Goal: Task Accomplishment & Management: Complete application form

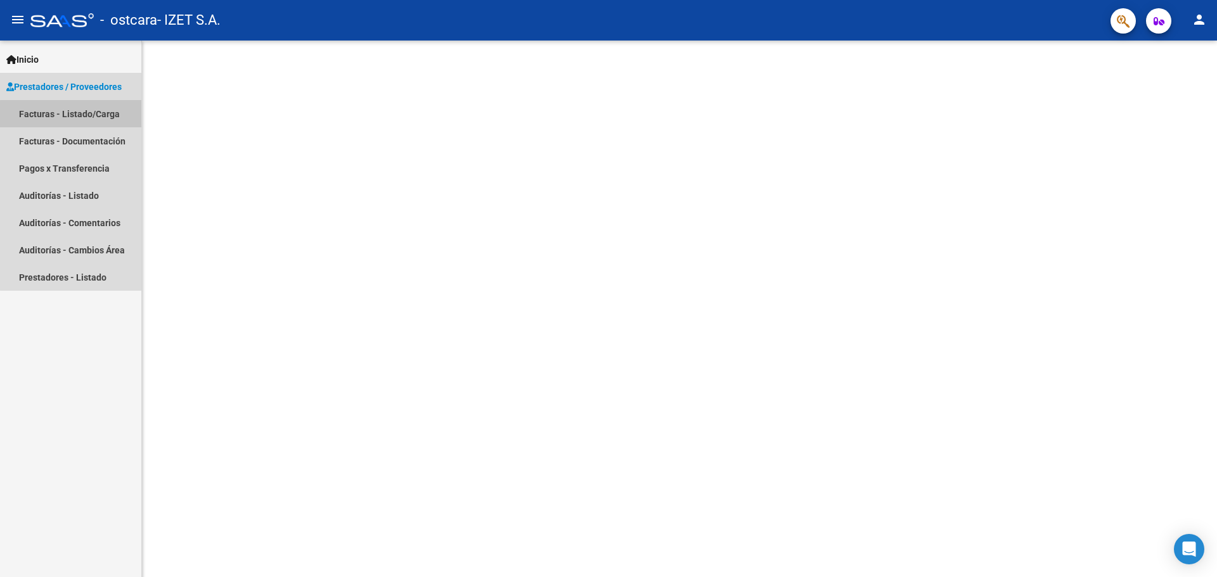
click at [111, 117] on link "Facturas - Listado/Carga" at bounding box center [70, 113] width 141 height 27
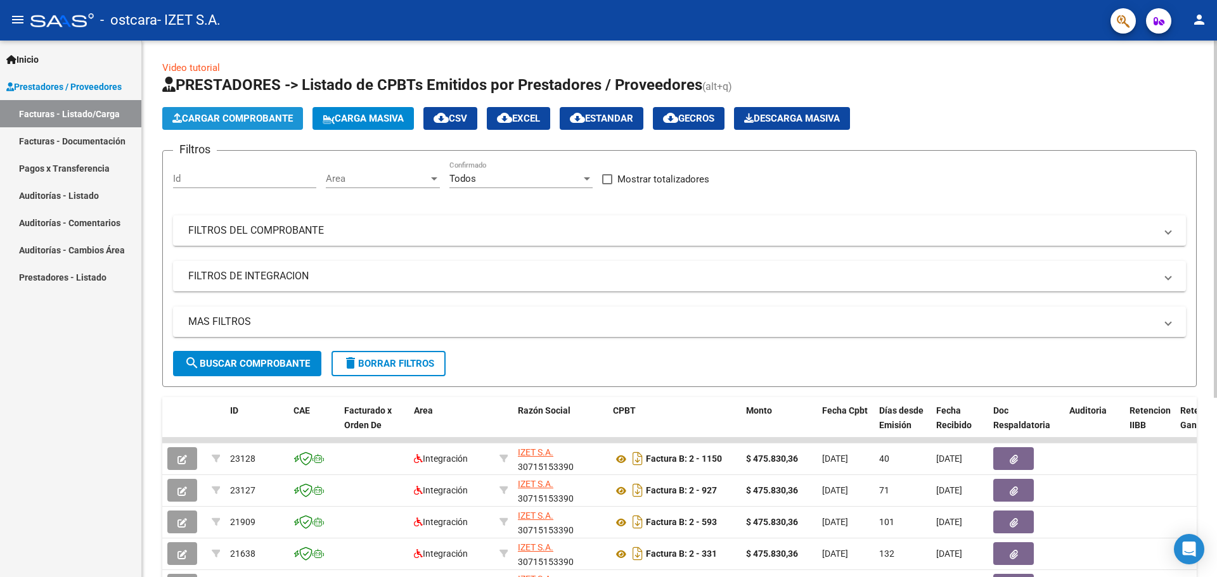
click at [217, 124] on span "Cargar Comprobante" at bounding box center [232, 118] width 120 height 11
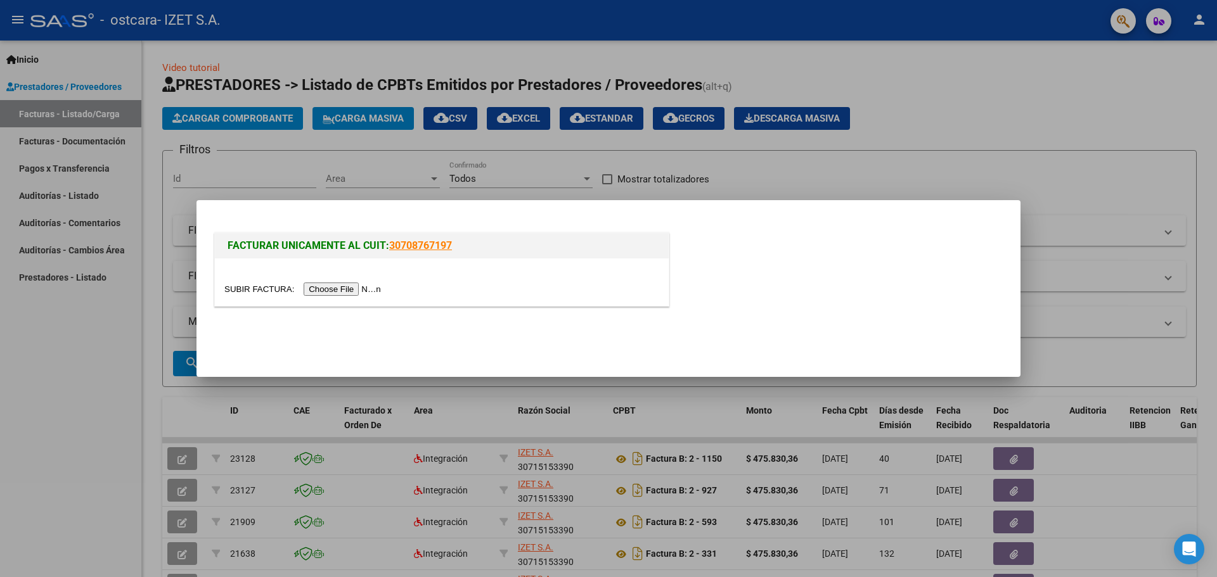
click at [314, 285] on input "file" at bounding box center [304, 289] width 160 height 13
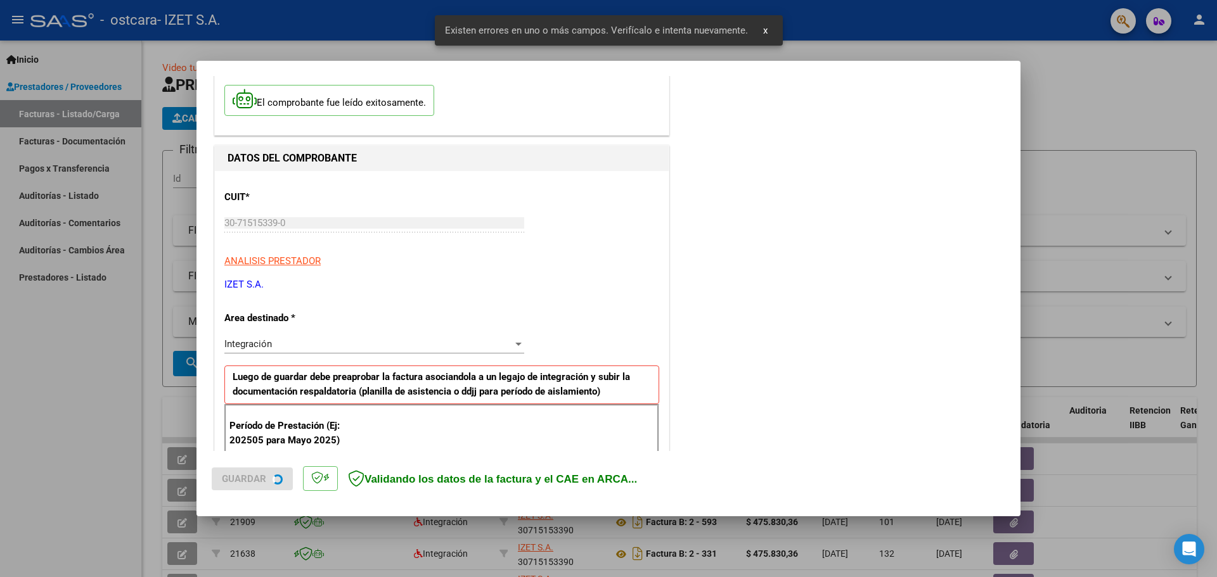
scroll to position [230, 0]
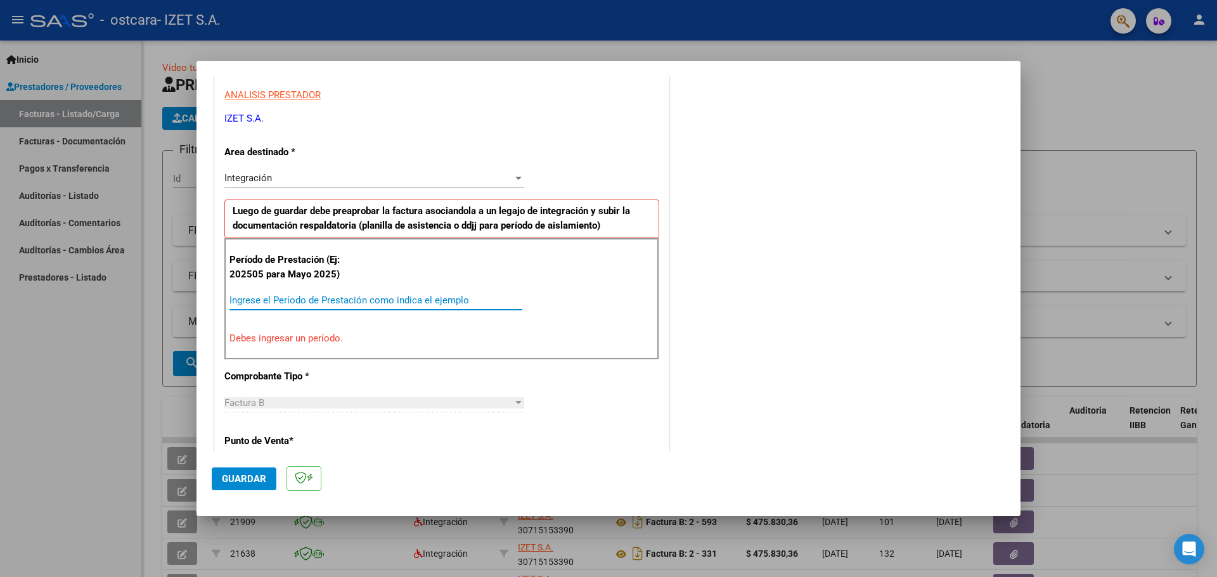
click at [399, 295] on input "Ingrese el Período de Prestación como indica el ejemplo" at bounding box center [375, 300] width 293 height 11
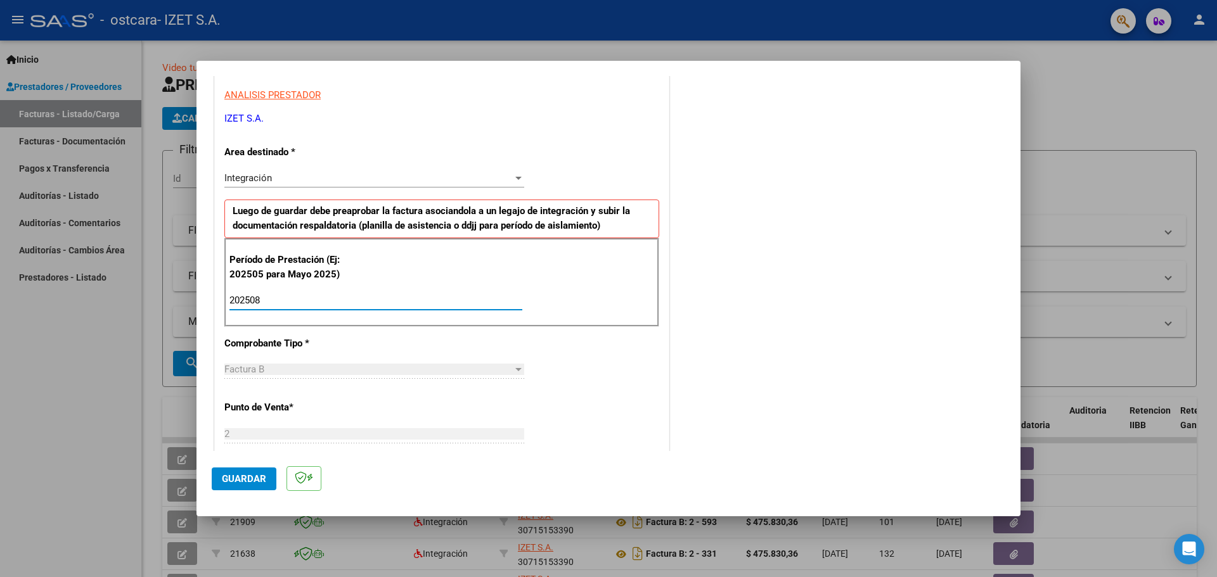
type input "202508"
drag, startPoint x: 1009, startPoint y: 219, endPoint x: 930, endPoint y: 230, distance: 80.6
click at [1014, 219] on mat-dialog-content "COMPROBANTE VER COMPROBANTE El comprobante fue leído exitosamente. DATOS DEL CO…" at bounding box center [608, 263] width 824 height 375
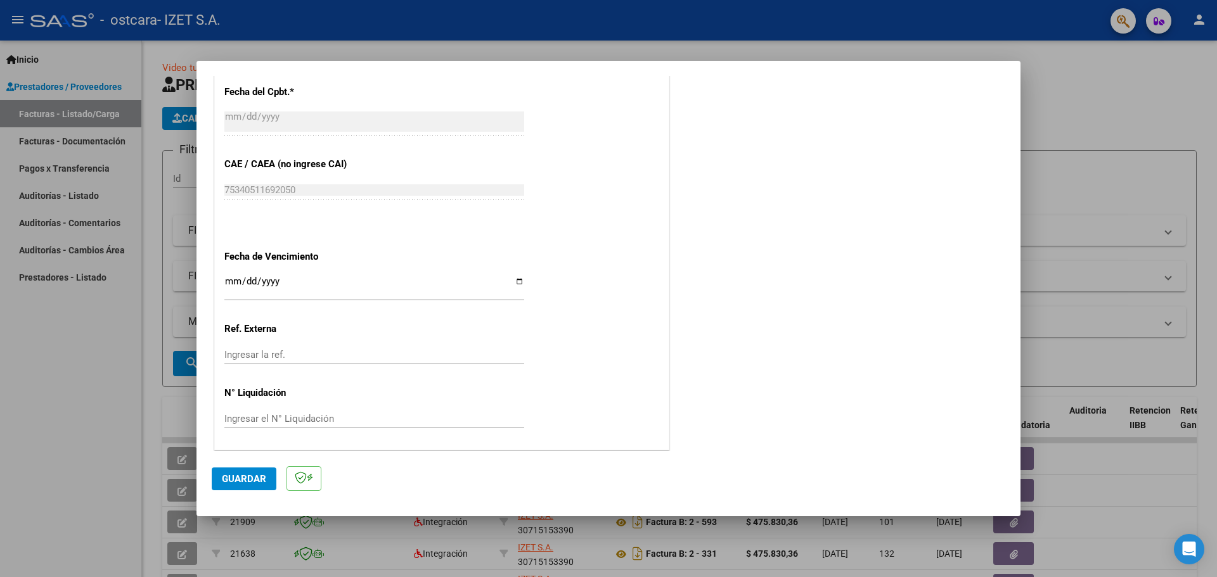
scroll to position [740, 0]
click at [307, 350] on input "Ingresar la ref." at bounding box center [374, 352] width 300 height 11
click at [236, 278] on input "Ingresar la fecha" at bounding box center [374, 284] width 300 height 20
type input "[DATE]"
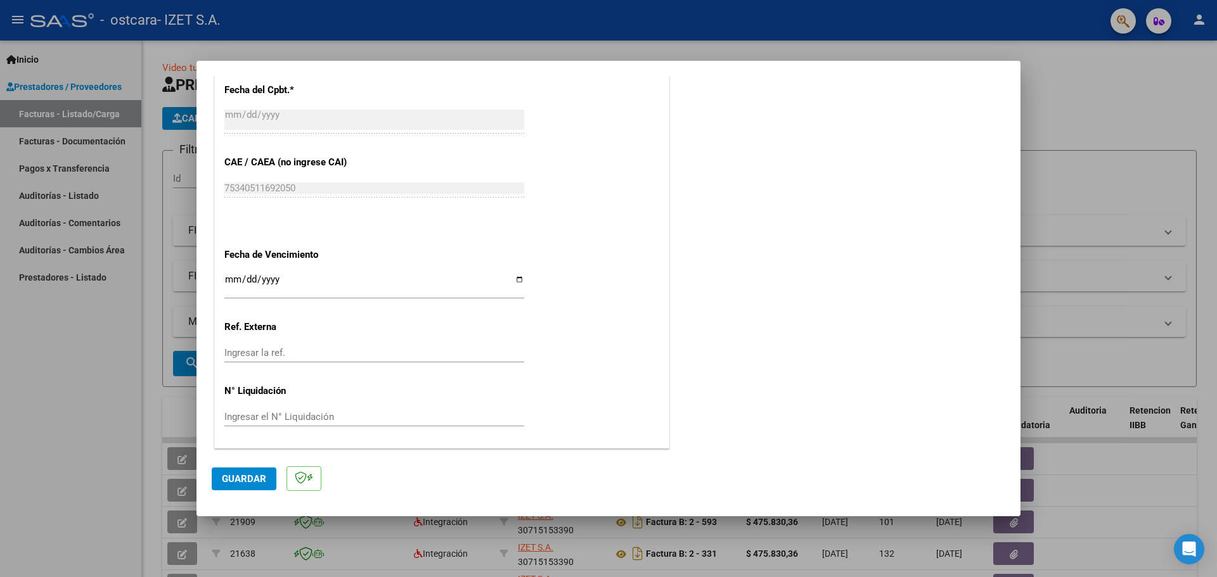
click at [231, 482] on span "Guardar" at bounding box center [244, 478] width 44 height 11
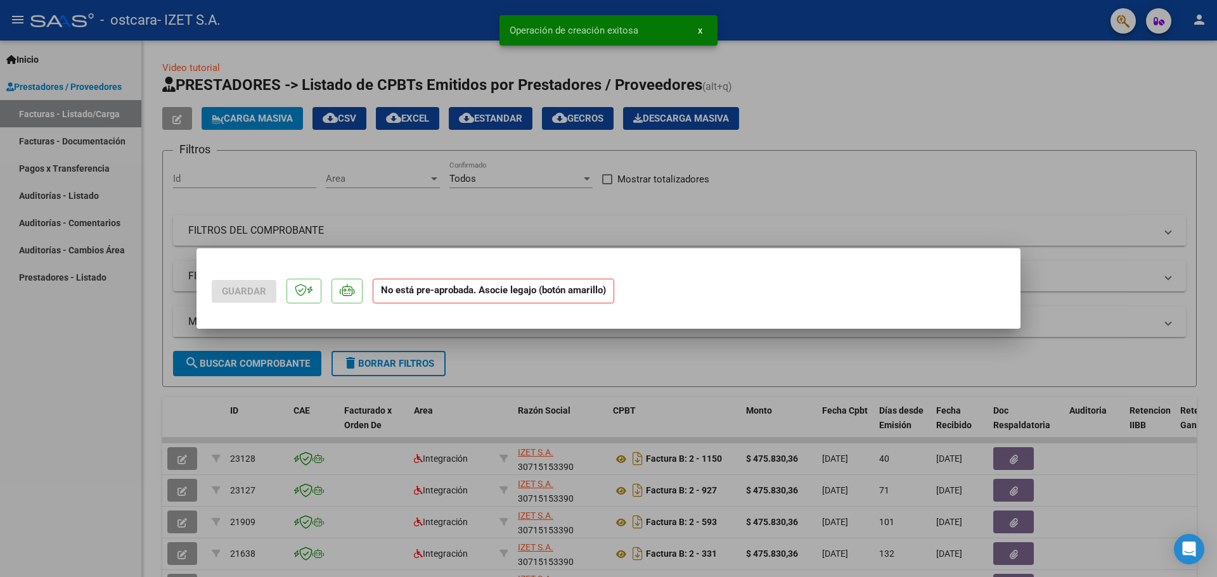
scroll to position [0, 0]
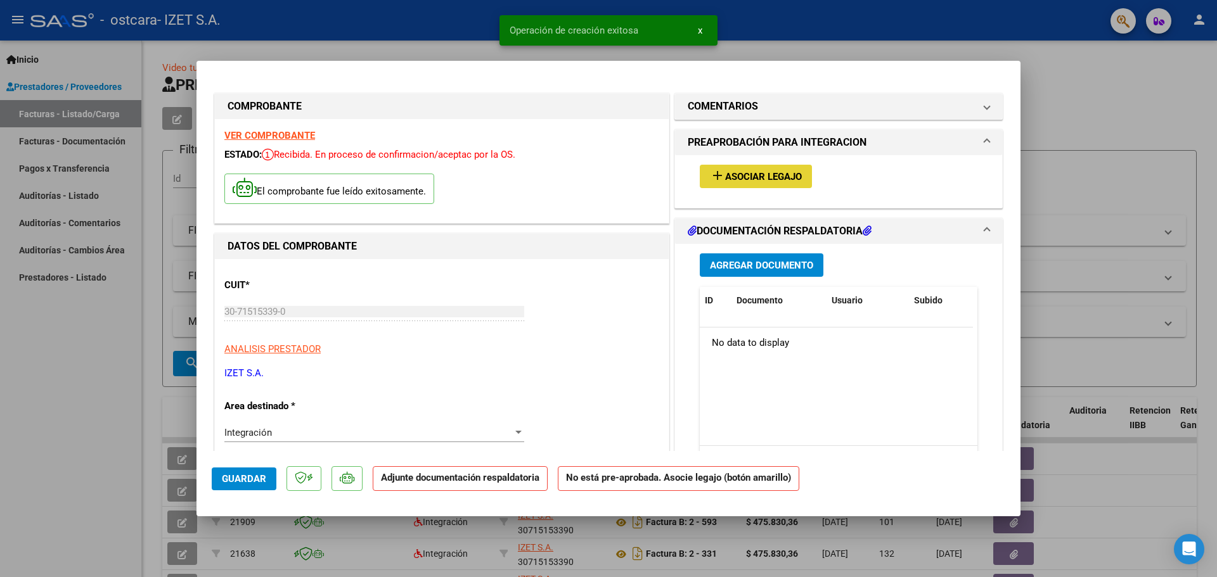
click at [745, 185] on button "add Asociar Legajo" at bounding box center [756, 176] width 112 height 23
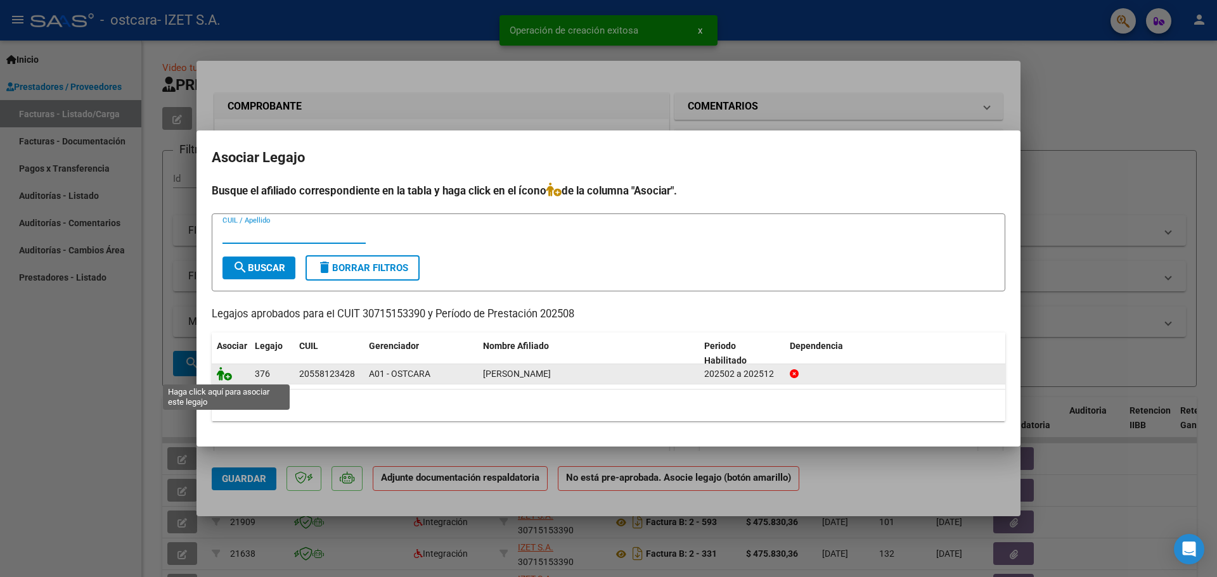
click at [226, 374] on icon at bounding box center [224, 374] width 15 height 14
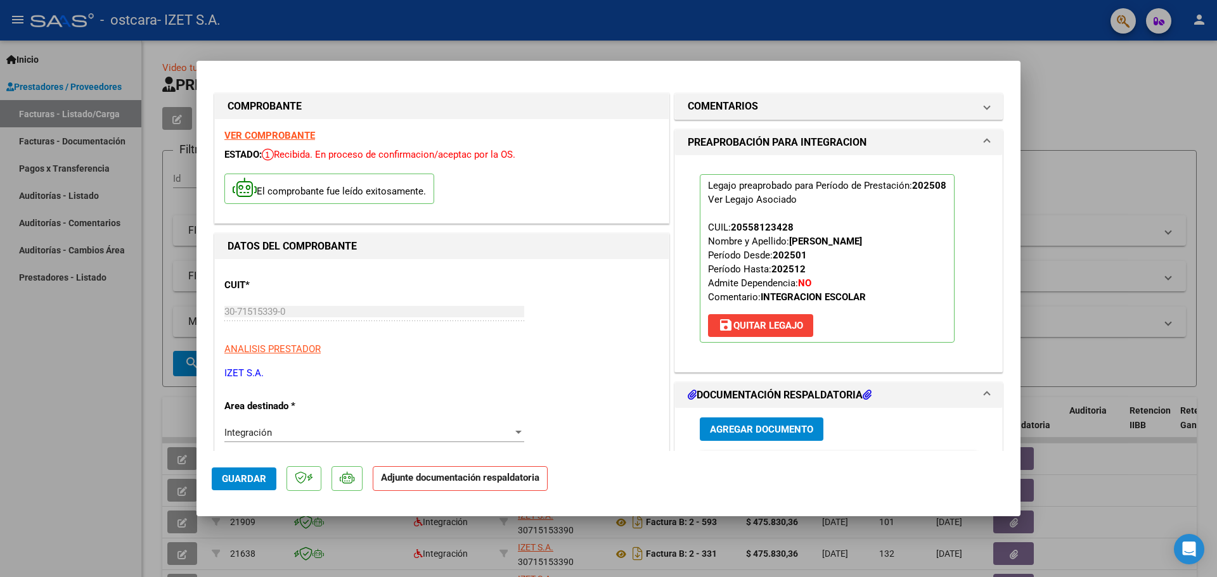
click at [745, 428] on span "Agregar Documento" at bounding box center [761, 429] width 103 height 11
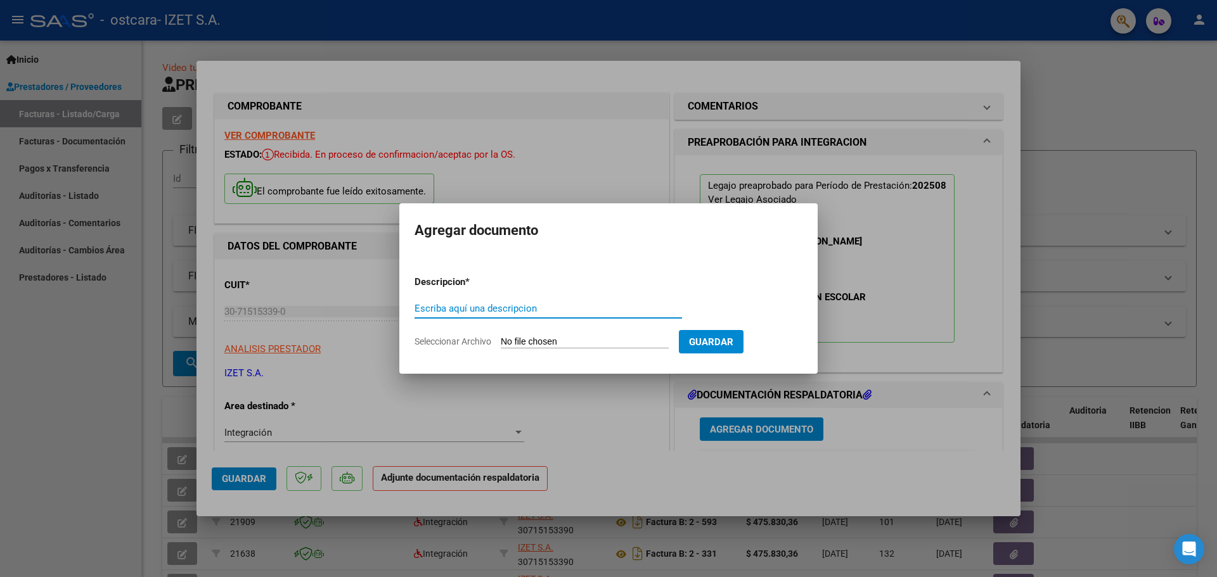
click at [478, 310] on input "Escriba aquí una descripcion" at bounding box center [547, 308] width 267 height 11
click at [463, 312] on input "PLANILLA ASISTENCIA" at bounding box center [547, 308] width 267 height 11
type input "PLANILLA DE ASISTENCIA"
click at [543, 337] on input "Seleccionar Archivo" at bounding box center [585, 342] width 168 height 12
type input "C:\fakepath\08 PLANILLA_55812342_PONCE_202509101000050.pdf"
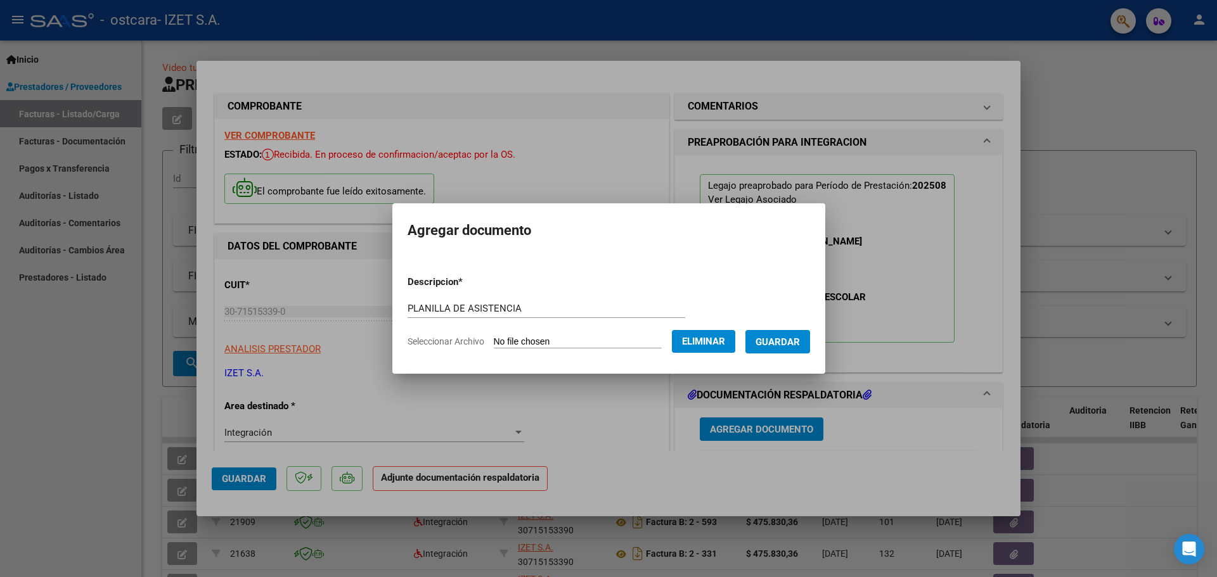
click at [788, 346] on span "Guardar" at bounding box center [777, 341] width 44 height 11
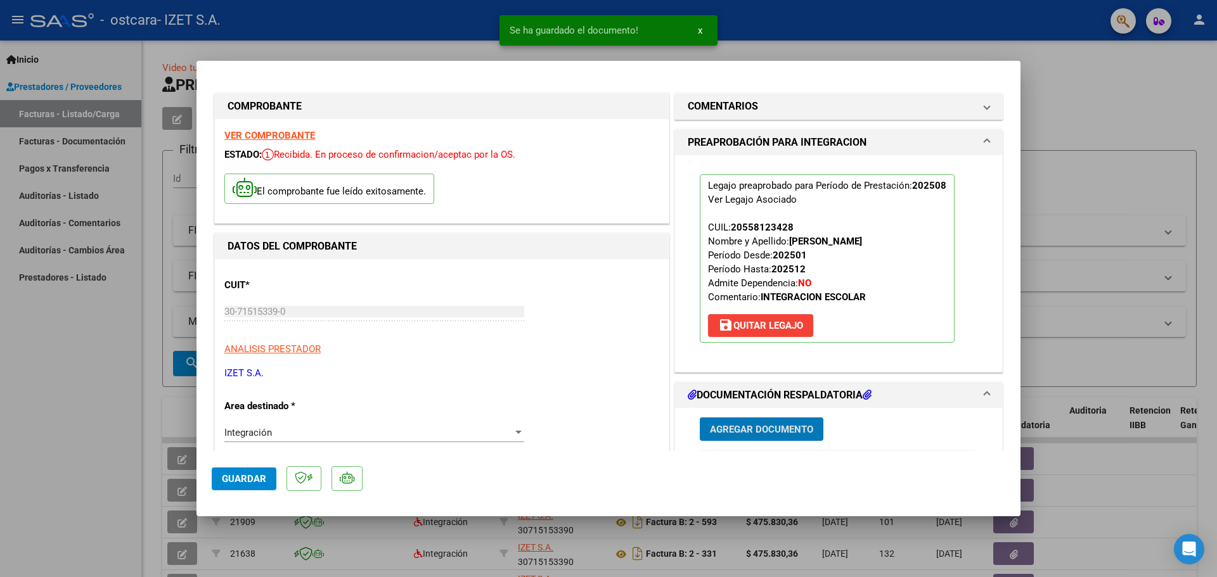
click at [750, 425] on span "Agregar Documento" at bounding box center [761, 429] width 103 height 11
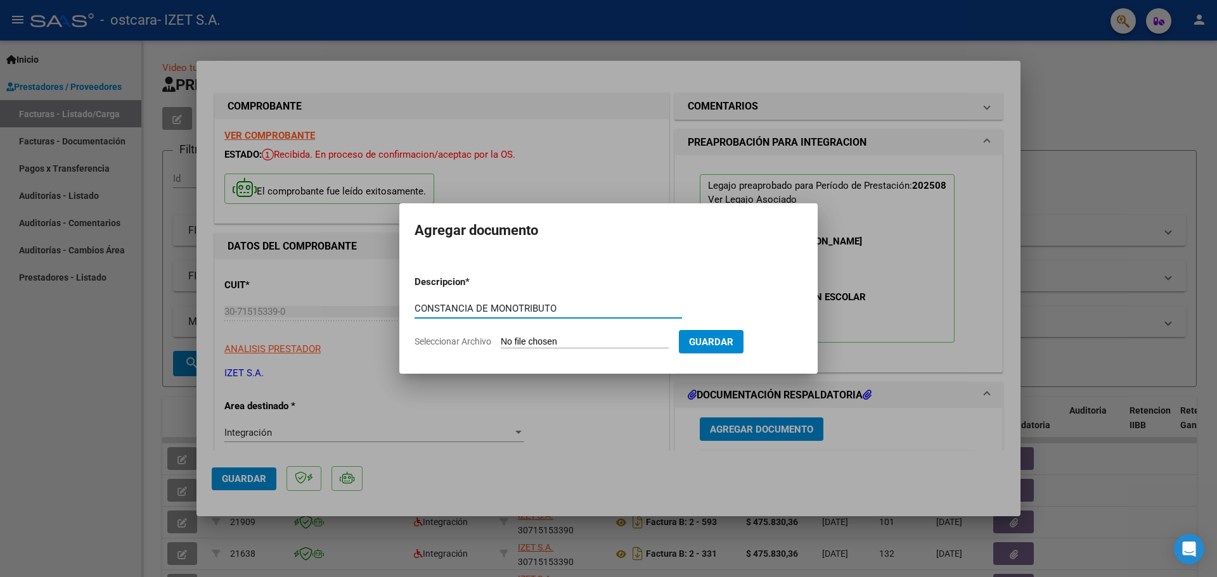
type input "CONSTANCIA DE MONOTRIBUTO"
click at [648, 341] on input "Seleccionar Archivo" at bounding box center [585, 342] width 168 height 12
type input "C:\fakepath\08 CONST. MONOTRIBUTO.pdf"
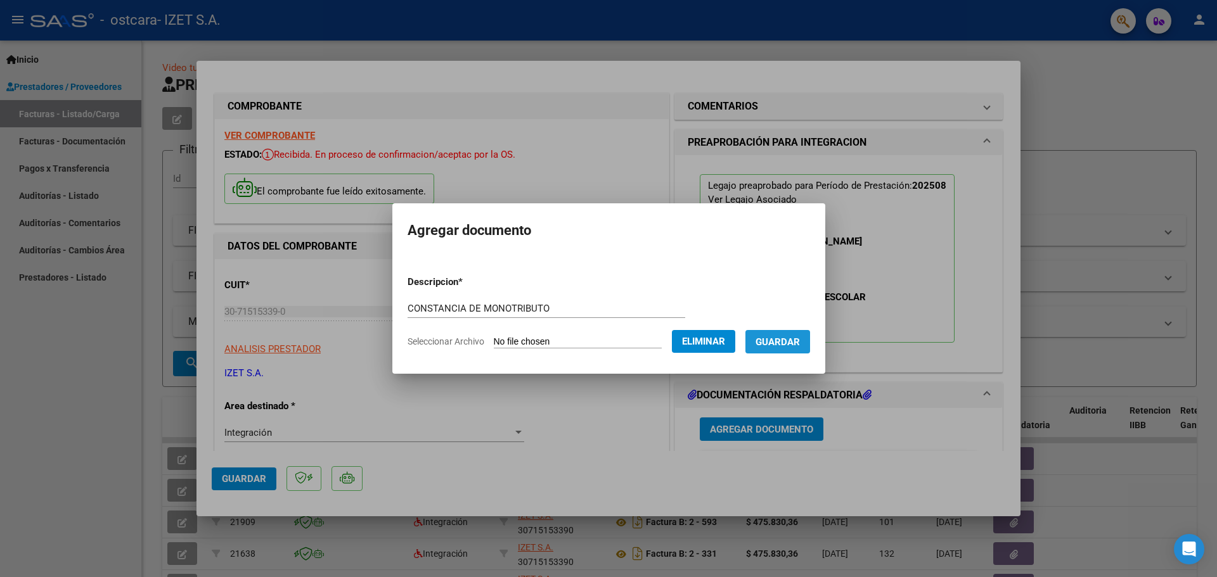
click at [793, 336] on span "Guardar" at bounding box center [777, 341] width 44 height 11
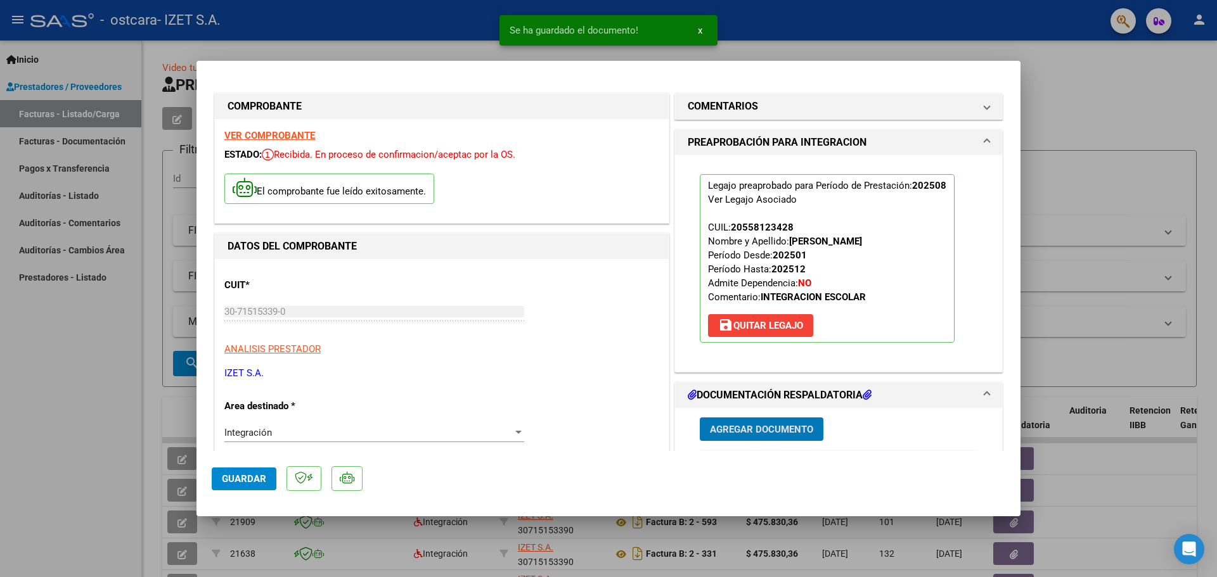
click at [787, 334] on button "save [PERSON_NAME]" at bounding box center [760, 325] width 105 height 23
click at [787, 496] on span "Planilla De Asistencia" at bounding box center [794, 501] width 116 height 10
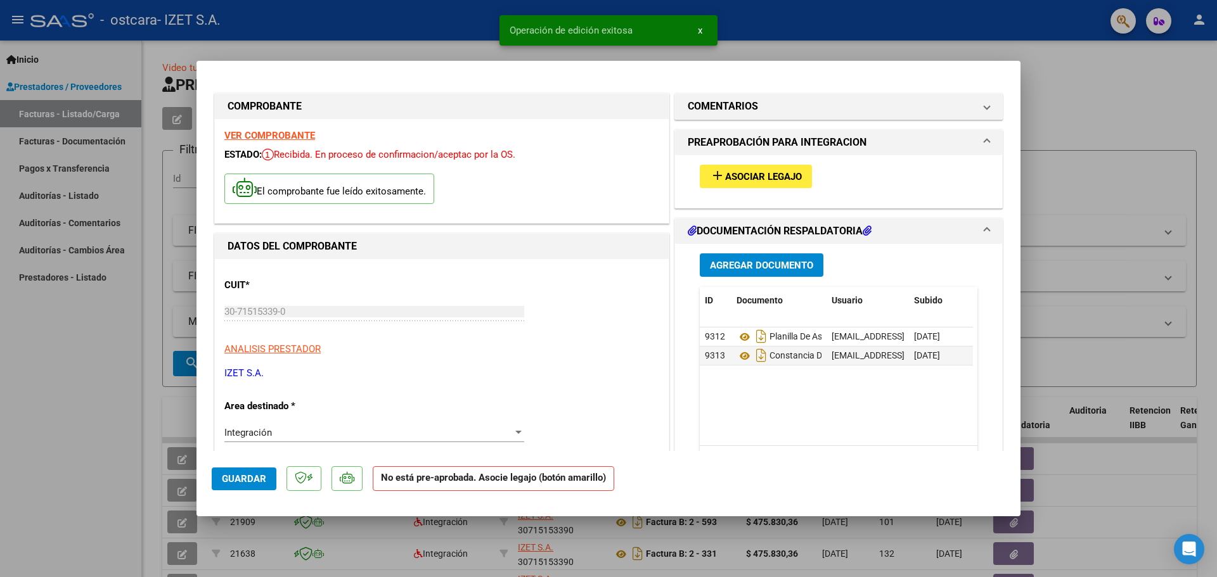
click at [1005, 177] on mat-dialog-content "COMPROBANTE VER COMPROBANTE ESTADO: Recibida. En proceso de confirmacion/acepta…" at bounding box center [608, 263] width 824 height 375
click at [240, 473] on span "Guardar" at bounding box center [244, 478] width 44 height 11
click at [745, 163] on div "add Asociar Legajo" at bounding box center [838, 176] width 297 height 42
click at [748, 176] on span "Asociar Legajo" at bounding box center [763, 176] width 77 height 11
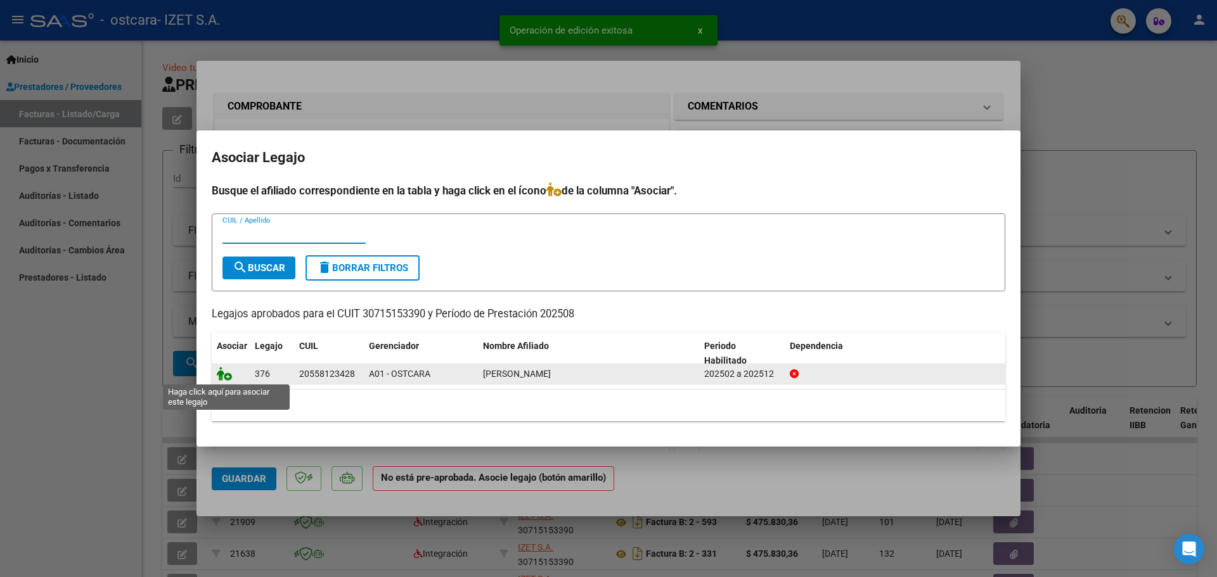
click at [221, 374] on icon at bounding box center [224, 374] width 15 height 14
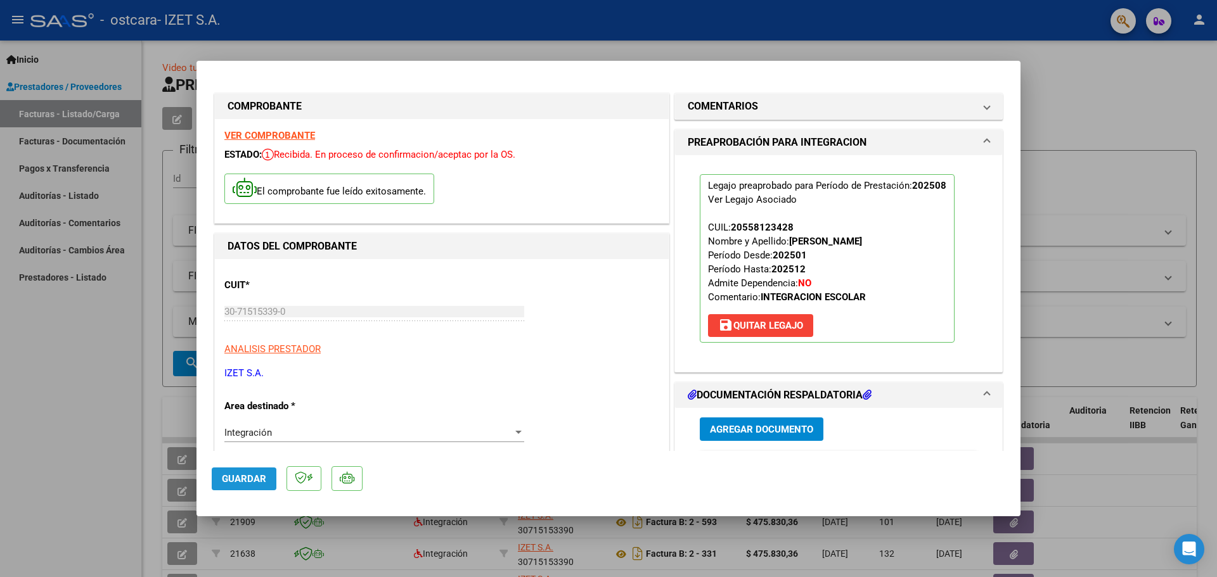
click at [231, 483] on span "Guardar" at bounding box center [244, 478] width 44 height 11
click at [1025, 155] on div at bounding box center [608, 288] width 1217 height 577
type input "$ 0,00"
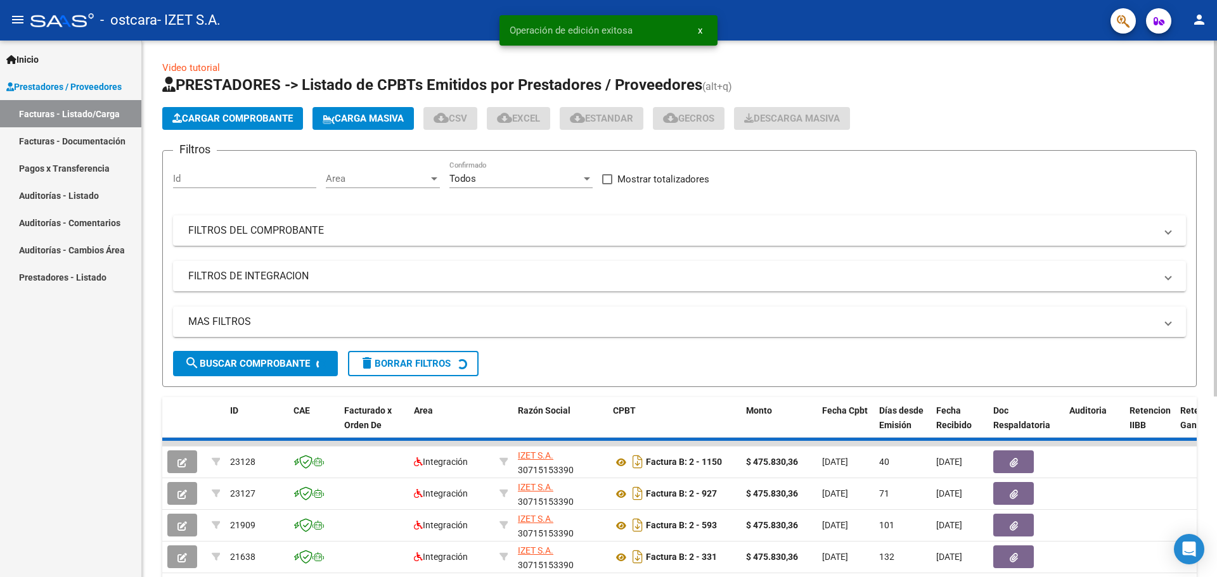
click at [1020, 165] on div "Filtros Id Area Area Todos Confirmado Mostrar totalizadores FILTROS DEL COMPROB…" at bounding box center [679, 256] width 1013 height 190
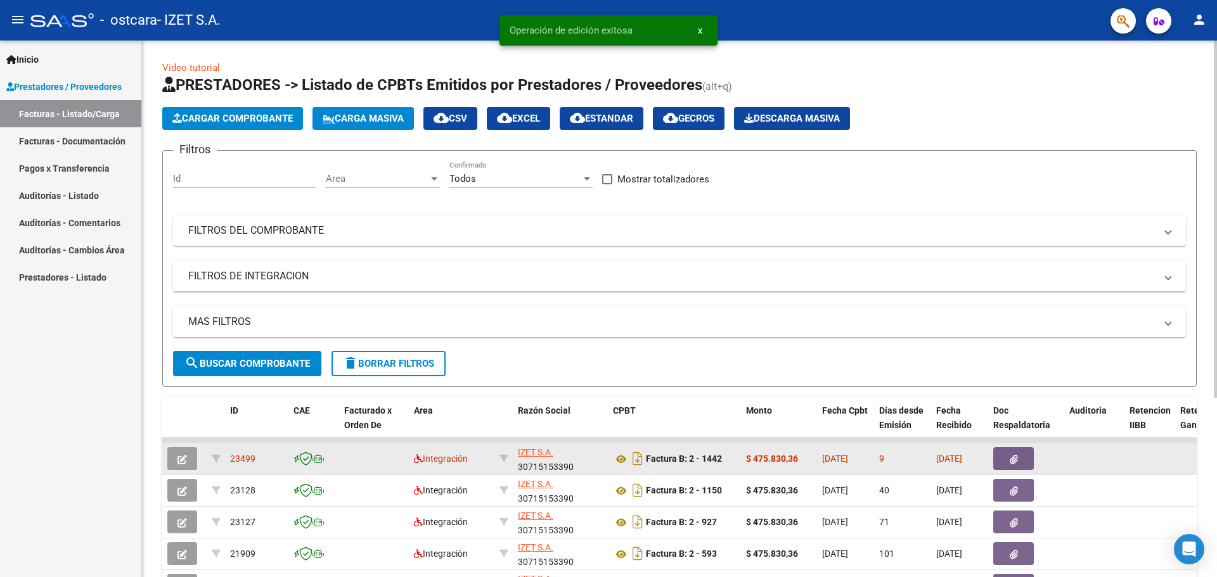
click at [1009, 469] on button "button" at bounding box center [1013, 458] width 41 height 23
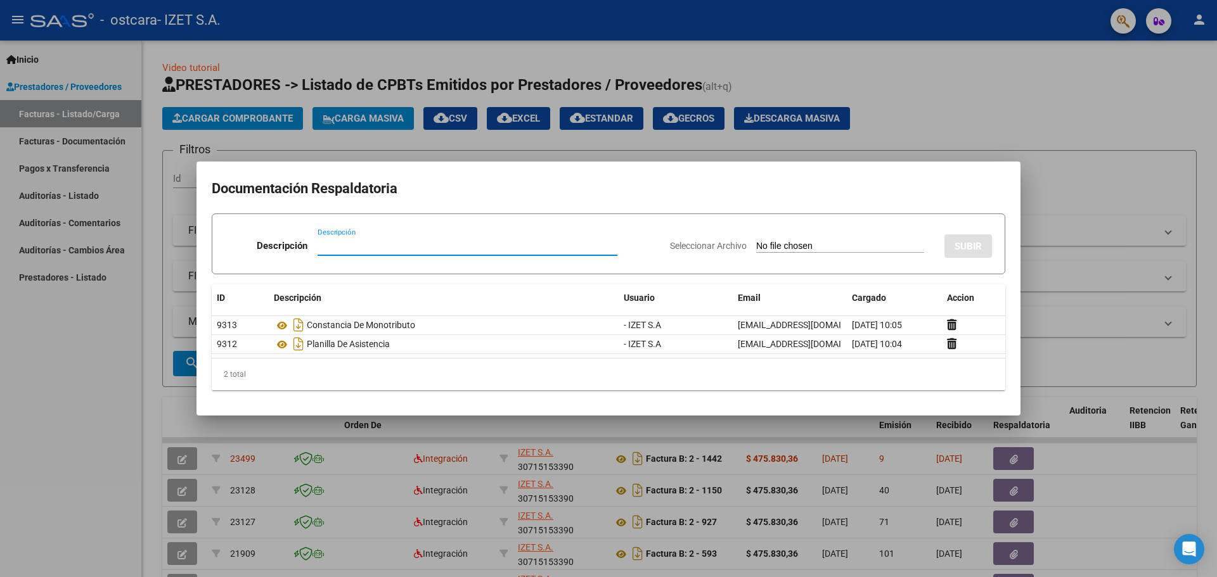
click at [1109, 317] on div at bounding box center [608, 288] width 1217 height 577
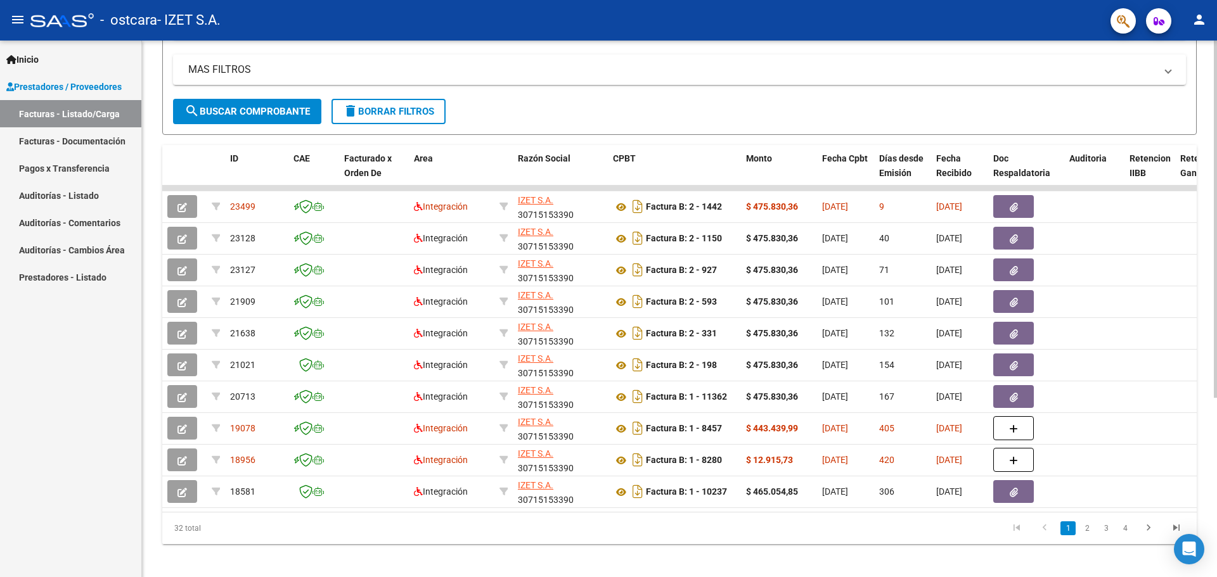
click at [1216, 447] on div at bounding box center [1214, 393] width 3 height 357
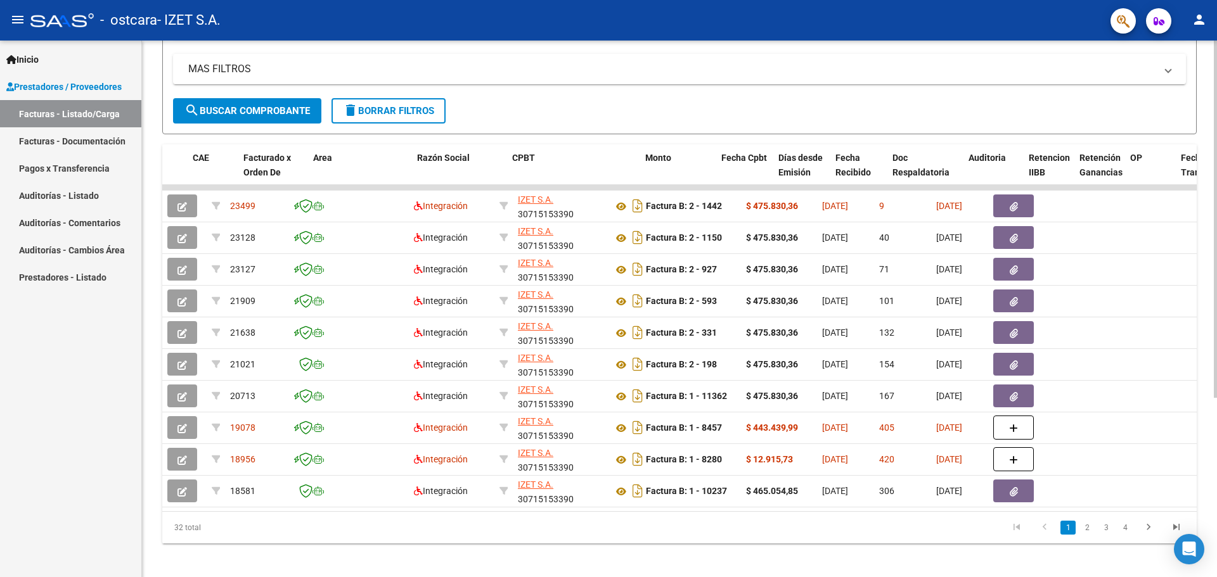
scroll to position [0, 101]
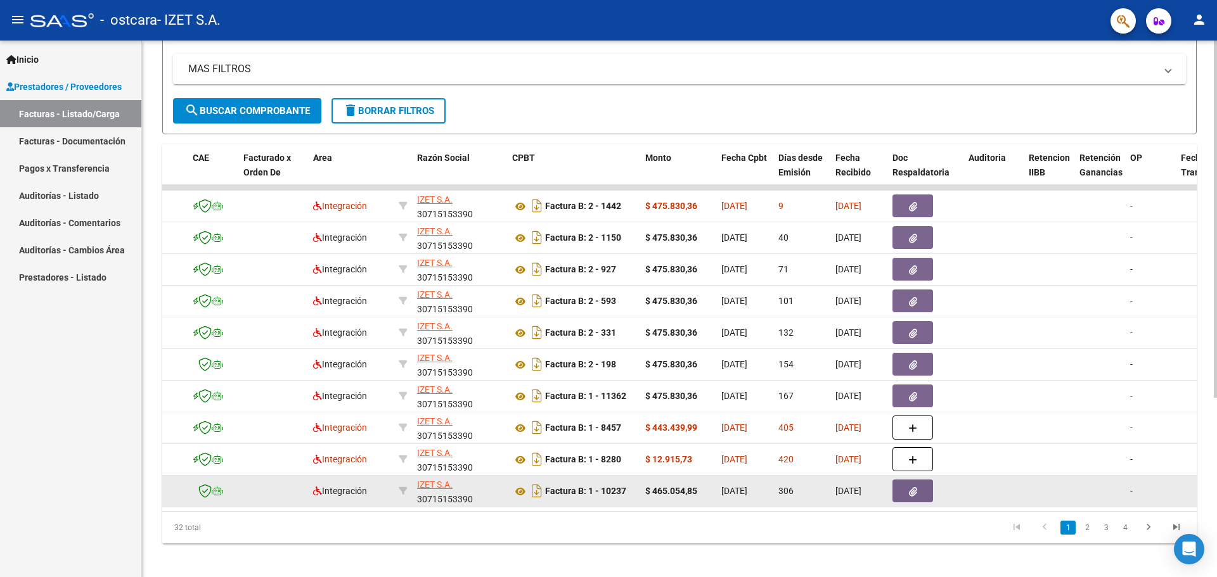
drag, startPoint x: 475, startPoint y: 509, endPoint x: 588, endPoint y: 503, distance: 113.6
click at [588, 503] on datatable-selection "23499 Integración [PERSON_NAME] S.A. 30715153390 Factura B: 2 - 1442 $ 475.830,…" at bounding box center [578, 504] width 1034 height 11
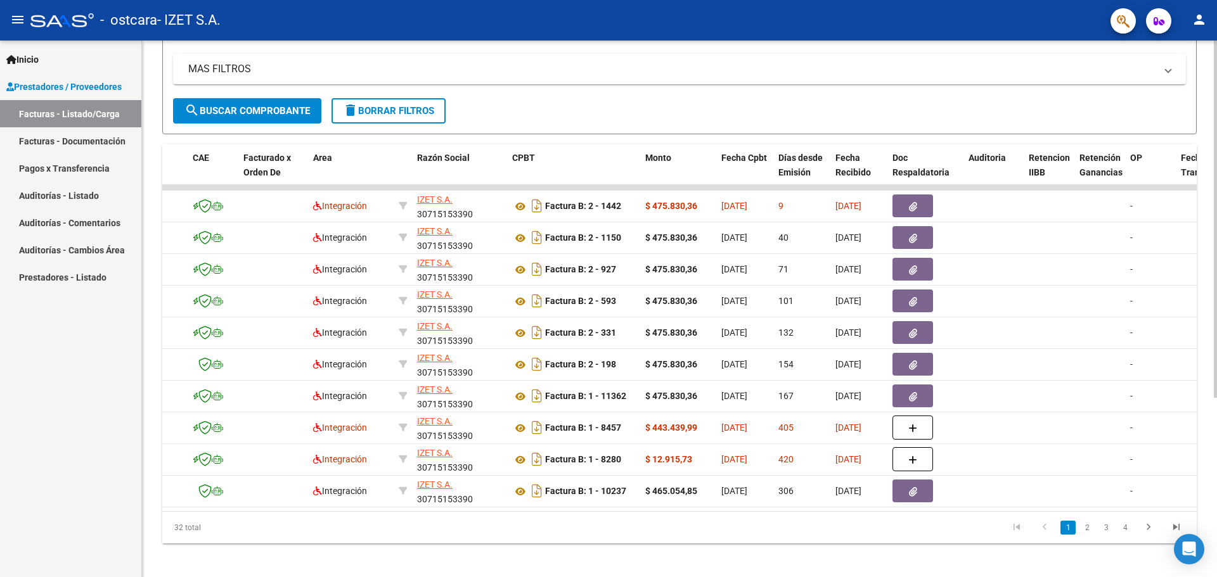
click at [521, 539] on datatable-pager "1 2 3 4" at bounding box center [781, 528] width 817 height 22
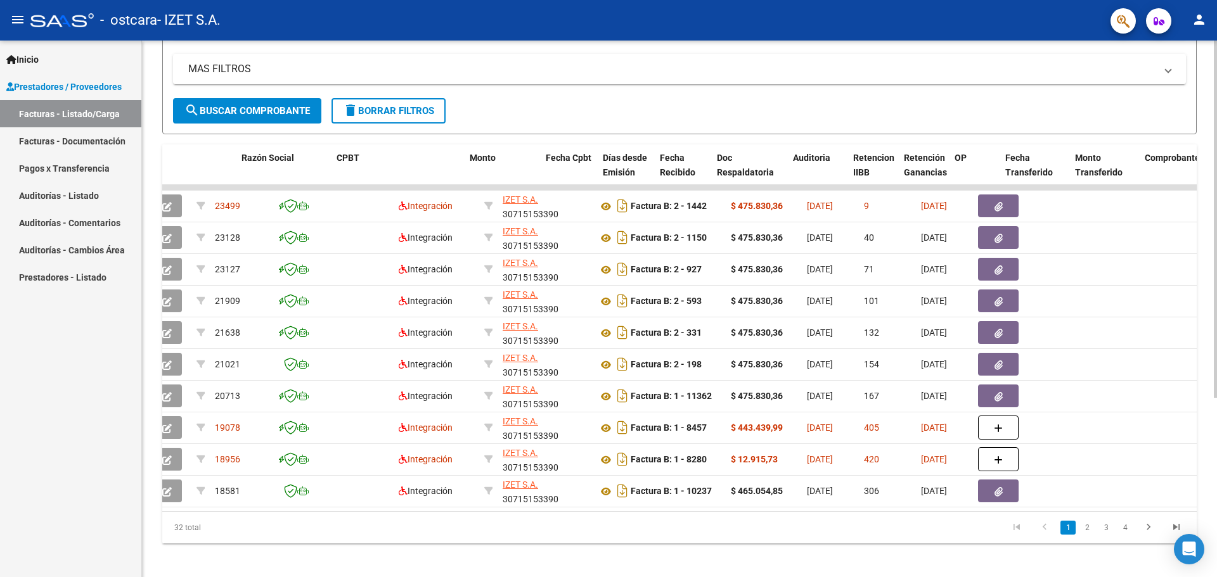
scroll to position [0, 0]
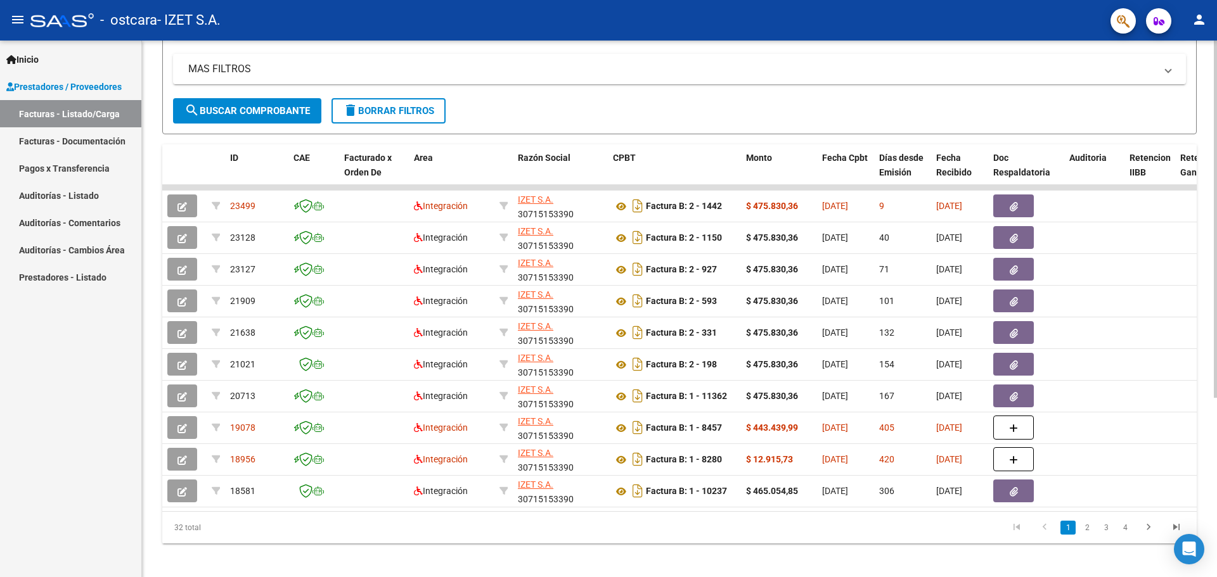
drag, startPoint x: 476, startPoint y: 522, endPoint x: 495, endPoint y: 521, distance: 19.0
click at [495, 521] on div "32 total 1 2 3 4" at bounding box center [679, 528] width 1034 height 32
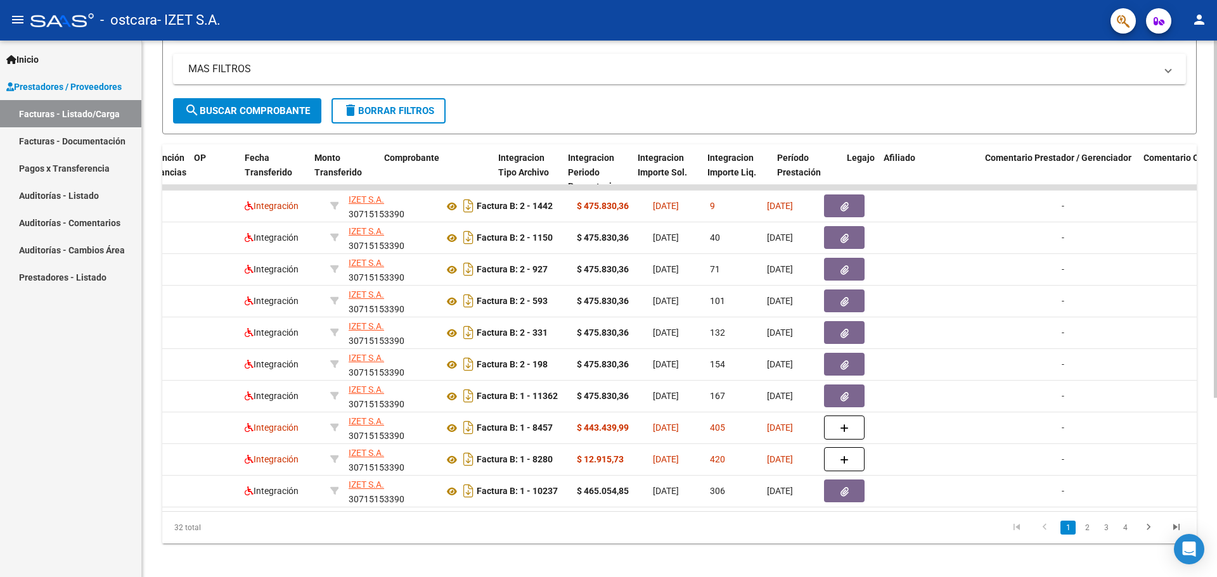
scroll to position [0, 1637]
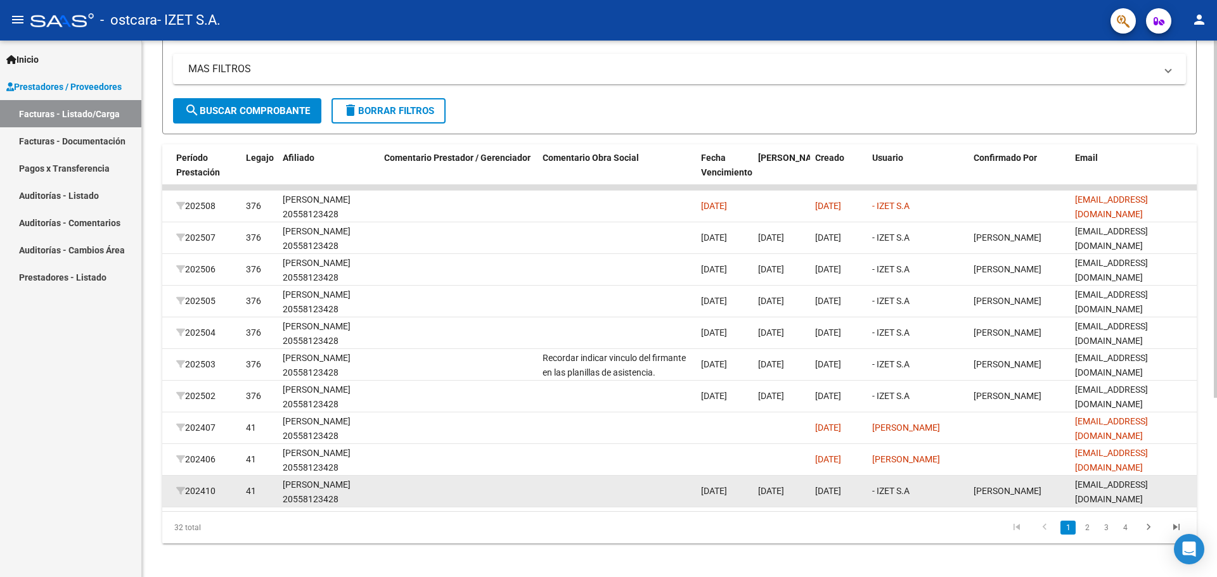
drag, startPoint x: 1115, startPoint y: 496, endPoint x: 1106, endPoint y: 506, distance: 13.5
click at [1113, 497] on div "[EMAIL_ADDRESS][DOMAIN_NAME]" at bounding box center [1133, 491] width 117 height 27
drag, startPoint x: 1103, startPoint y: 509, endPoint x: 1030, endPoint y: 506, distance: 73.6
click at [1048, 507] on datatable-body "23499 Integración [PERSON_NAME] S.A. 30715153390 Factura B: 2 - 1442 $ 475.830,…" at bounding box center [679, 348] width 1034 height 326
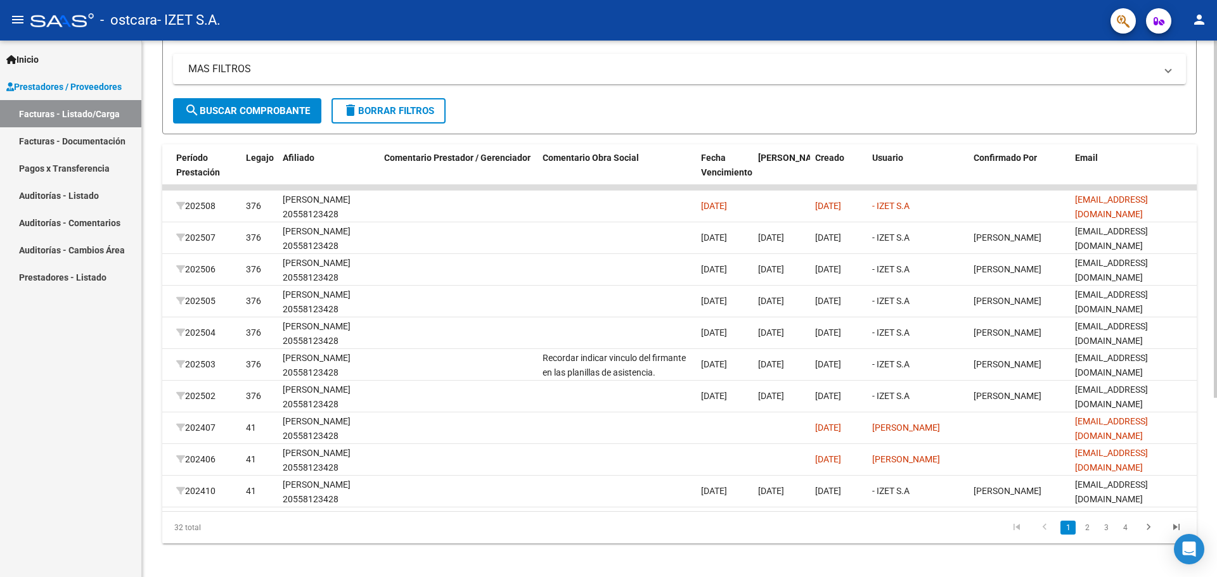
drag, startPoint x: 1017, startPoint y: 521, endPoint x: 1008, endPoint y: 518, distance: 9.4
click at [1011, 520] on div "ID CAE Facturado x Orden De Area Razón Social CPBT Monto Fecha Cpbt Días desde …" at bounding box center [679, 343] width 1034 height 399
click at [373, 535] on datatable-pager "1 2 3 4" at bounding box center [781, 528] width 817 height 22
click at [359, 522] on div "32 total" at bounding box center [264, 528] width 205 height 32
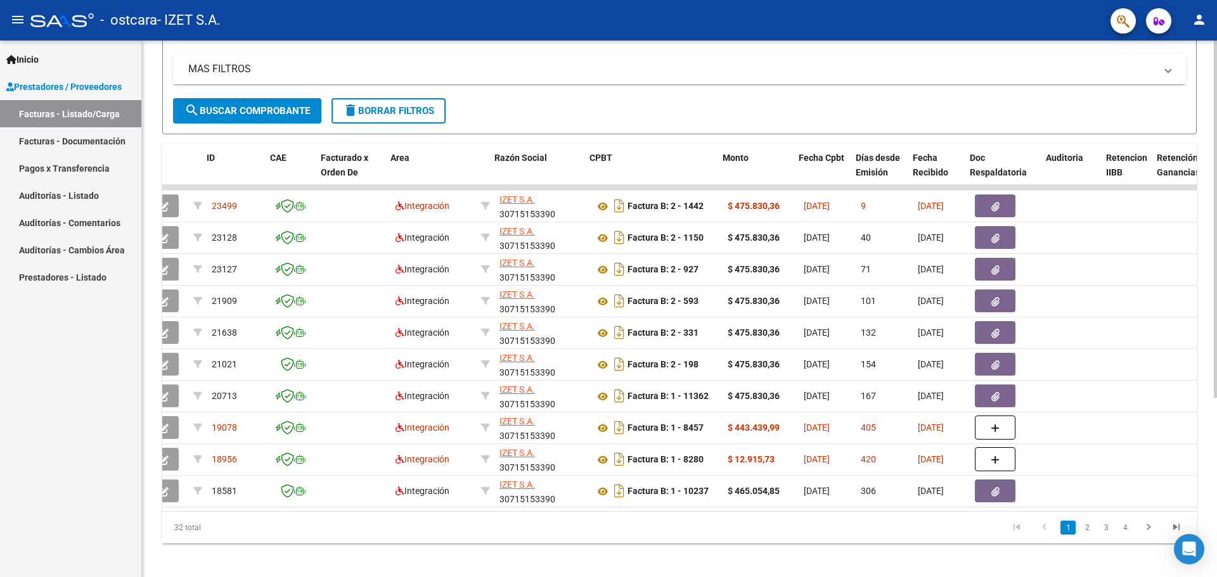
scroll to position [0, 0]
